Goal: Find specific page/section: Find specific page/section

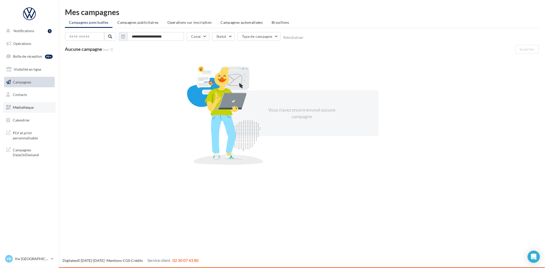
click at [26, 108] on span "Médiathèque" at bounding box center [23, 107] width 21 height 4
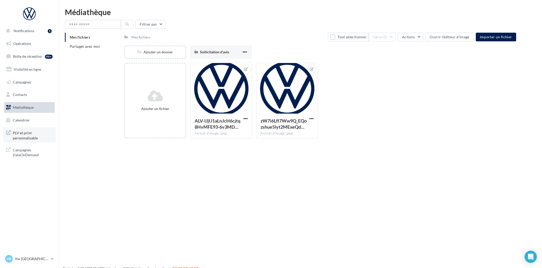
click at [31, 139] on span "PLV et print personnalisable" at bounding box center [33, 134] width 40 height 11
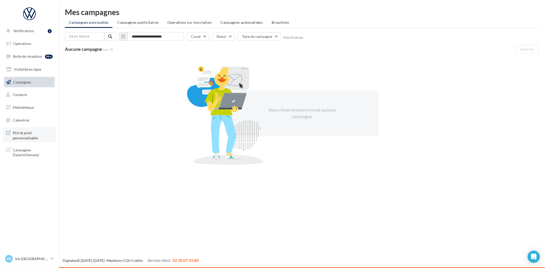
click at [17, 135] on span "PLV et print personnalisable" at bounding box center [33, 134] width 40 height 11
